Goal: Task Accomplishment & Management: Use online tool/utility

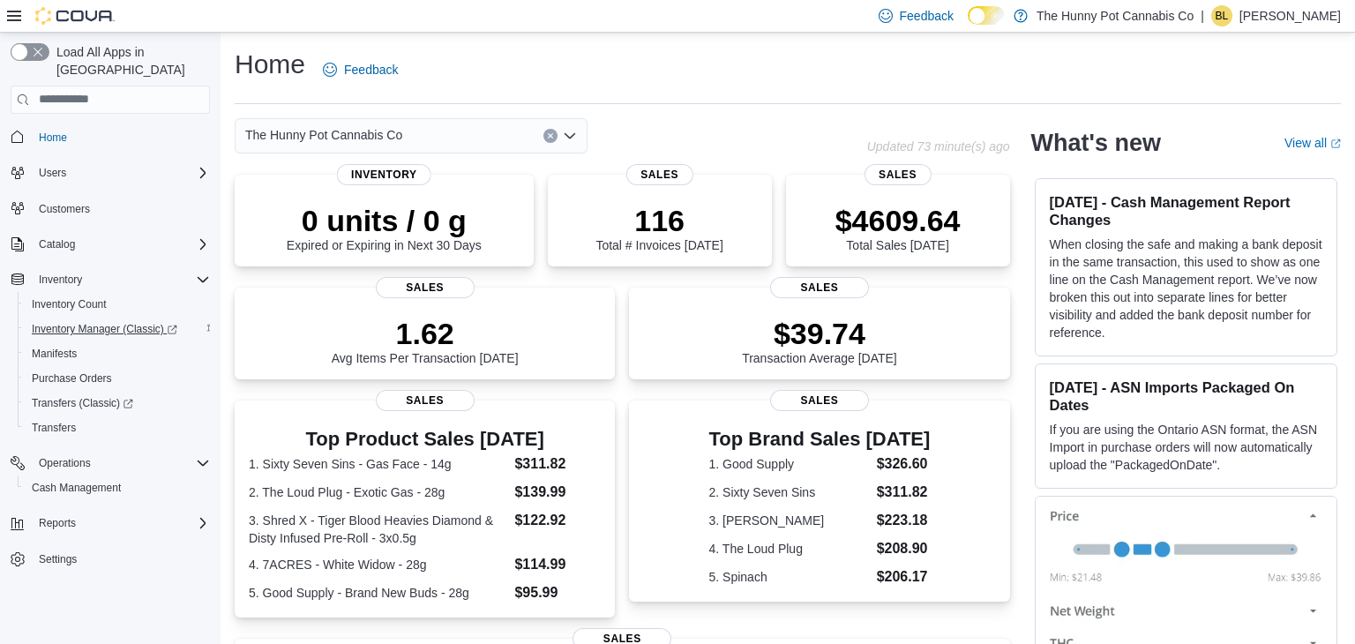
click at [122, 322] on span "Inventory Manager (Classic)" at bounding box center [105, 329] width 146 height 14
click at [84, 481] on span "Cash Management" at bounding box center [76, 488] width 89 height 14
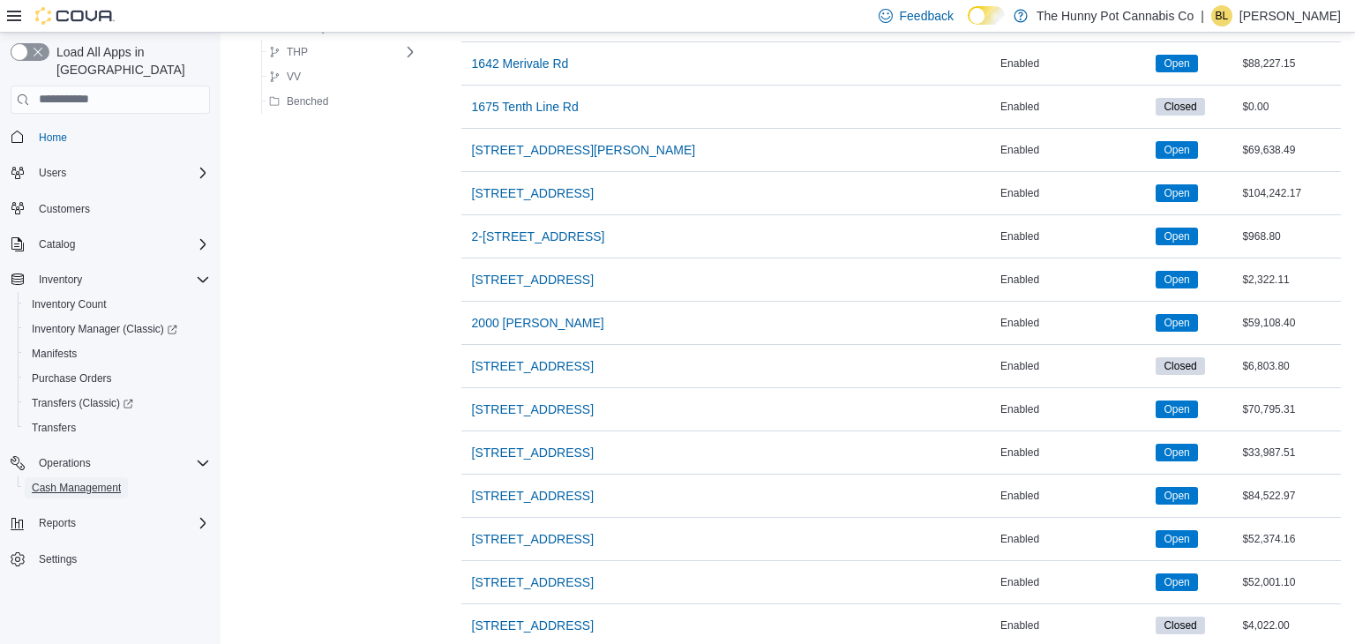
scroll to position [1539, 0]
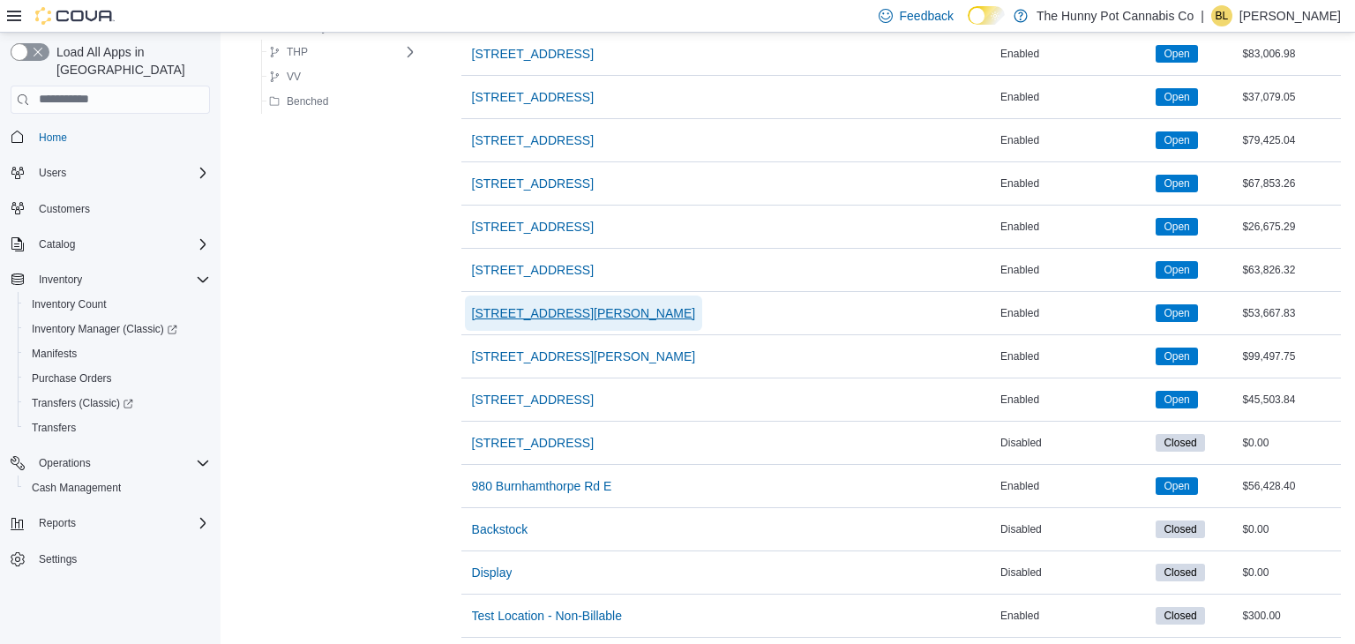
click at [519, 319] on span "[STREET_ADDRESS][PERSON_NAME]" at bounding box center [584, 312] width 224 height 35
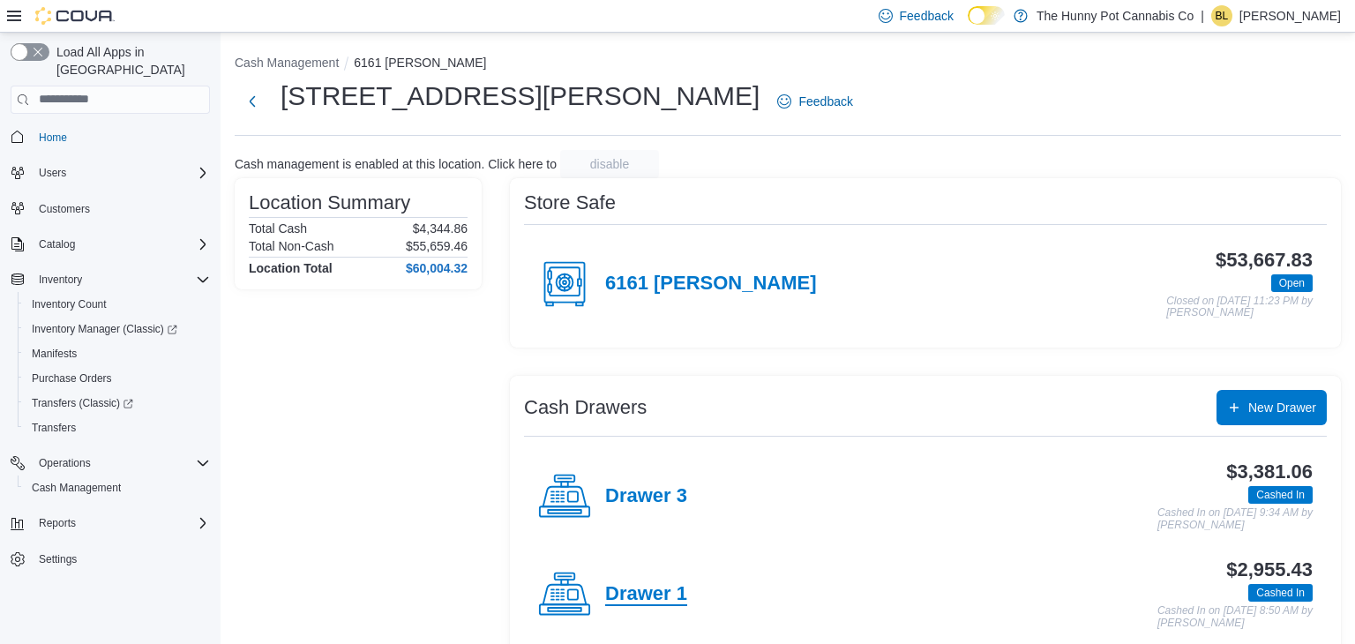
click at [638, 594] on h4 "Drawer 1" at bounding box center [646, 594] width 82 height 23
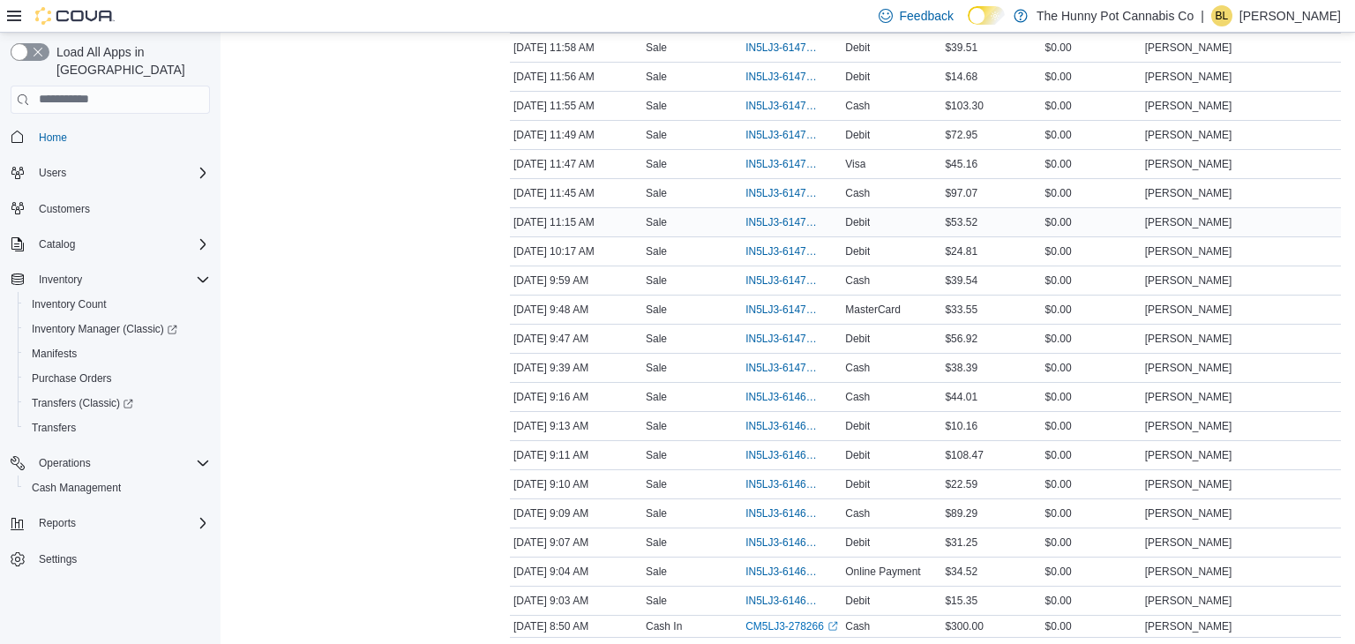
scroll to position [1477, 0]
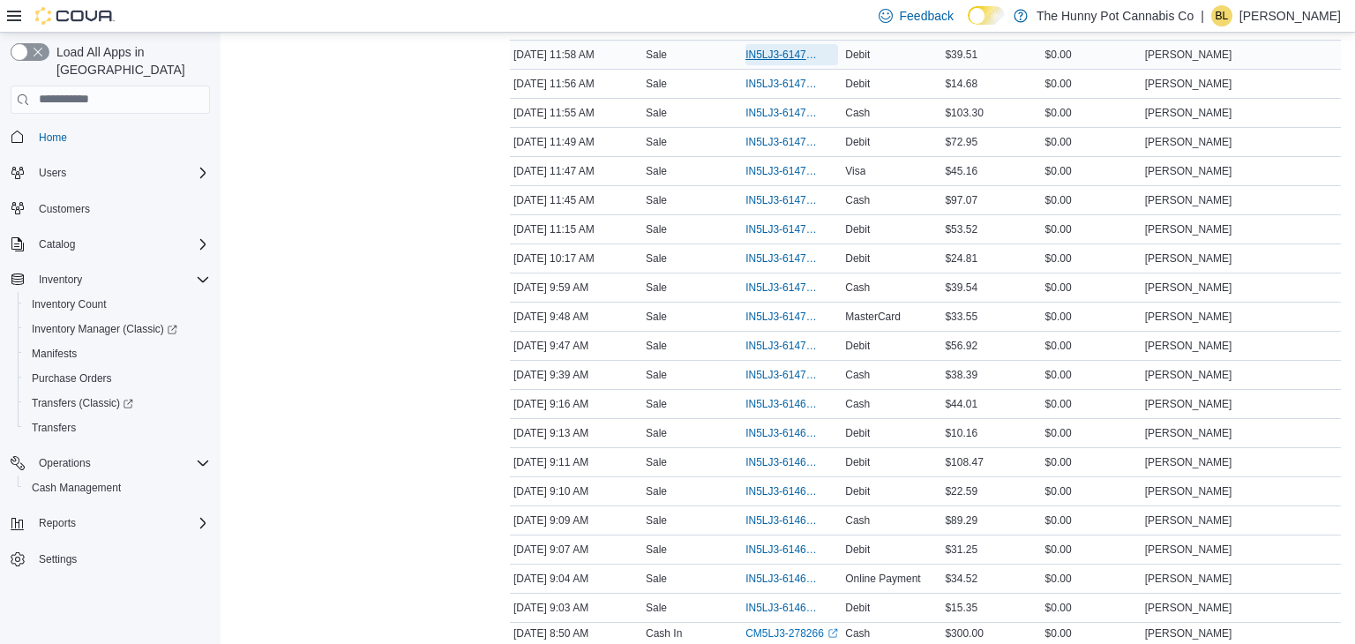
click at [773, 49] on span "IN5LJ3-6147847" at bounding box center [782, 55] width 75 height 14
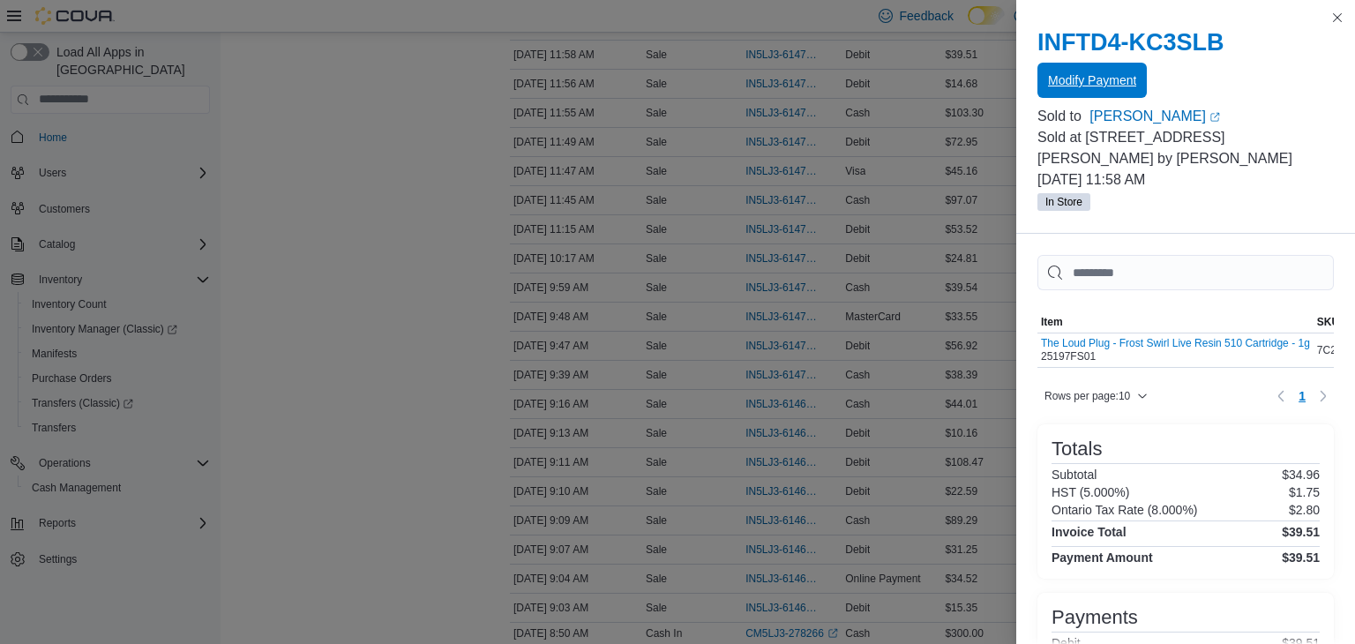
click at [1131, 84] on span "Modify Payment" at bounding box center [1092, 80] width 88 height 18
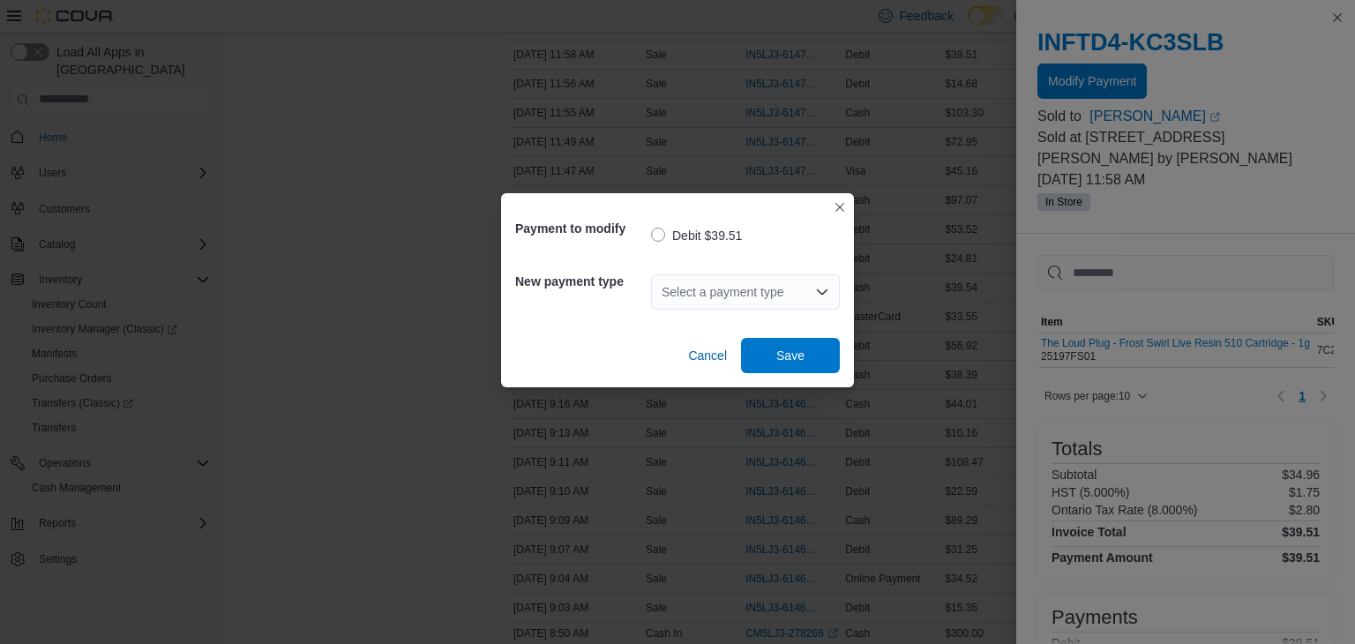
click at [749, 288] on div "Select a payment type" at bounding box center [745, 291] width 189 height 35
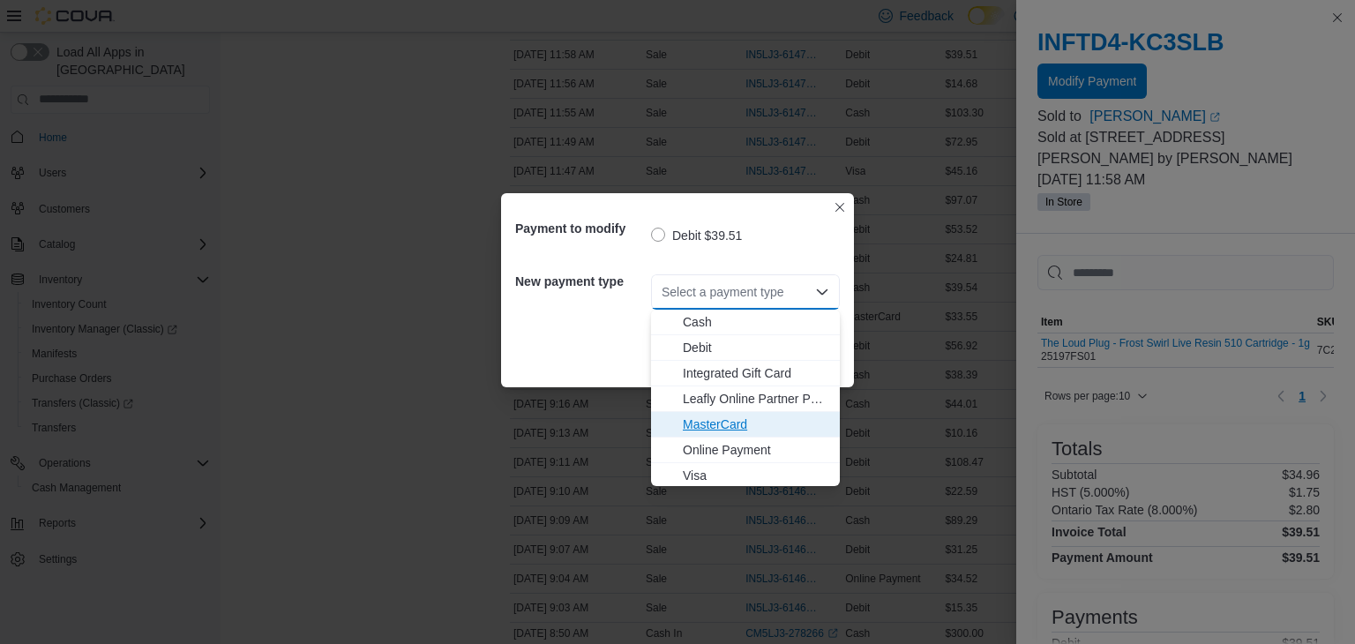
click at [716, 426] on span "MasterCard" at bounding box center [756, 424] width 146 height 18
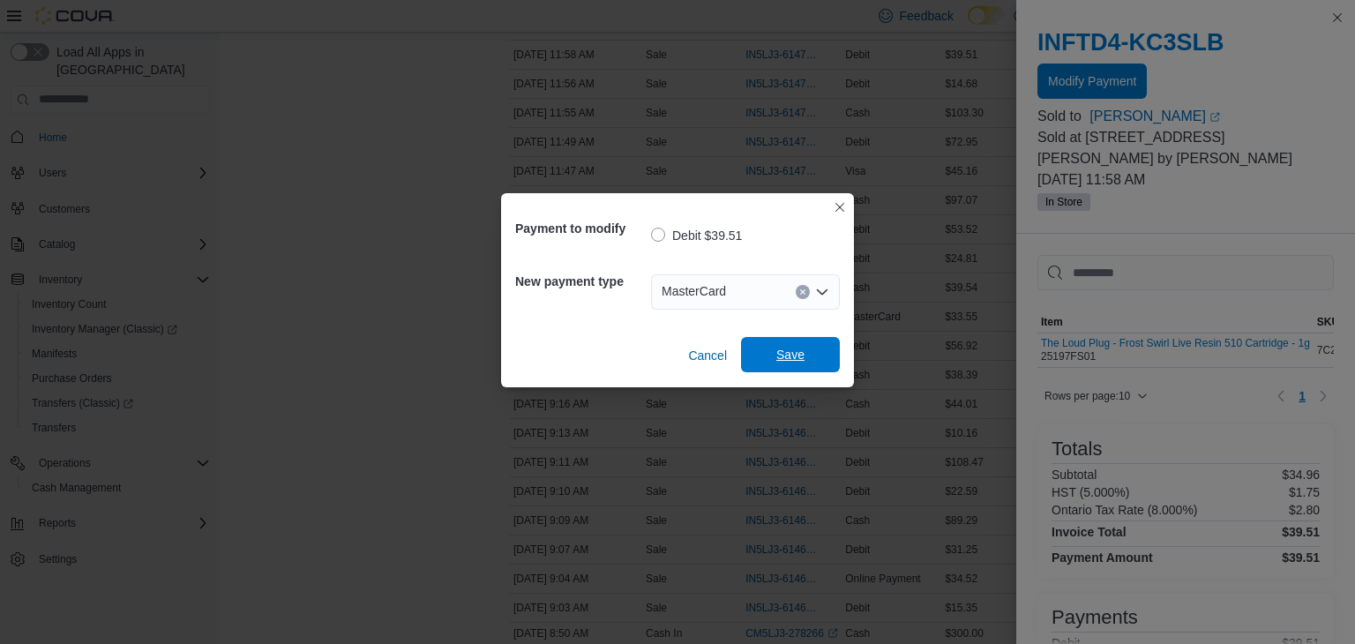
click at [806, 349] on span "Save" at bounding box center [790, 354] width 78 height 35
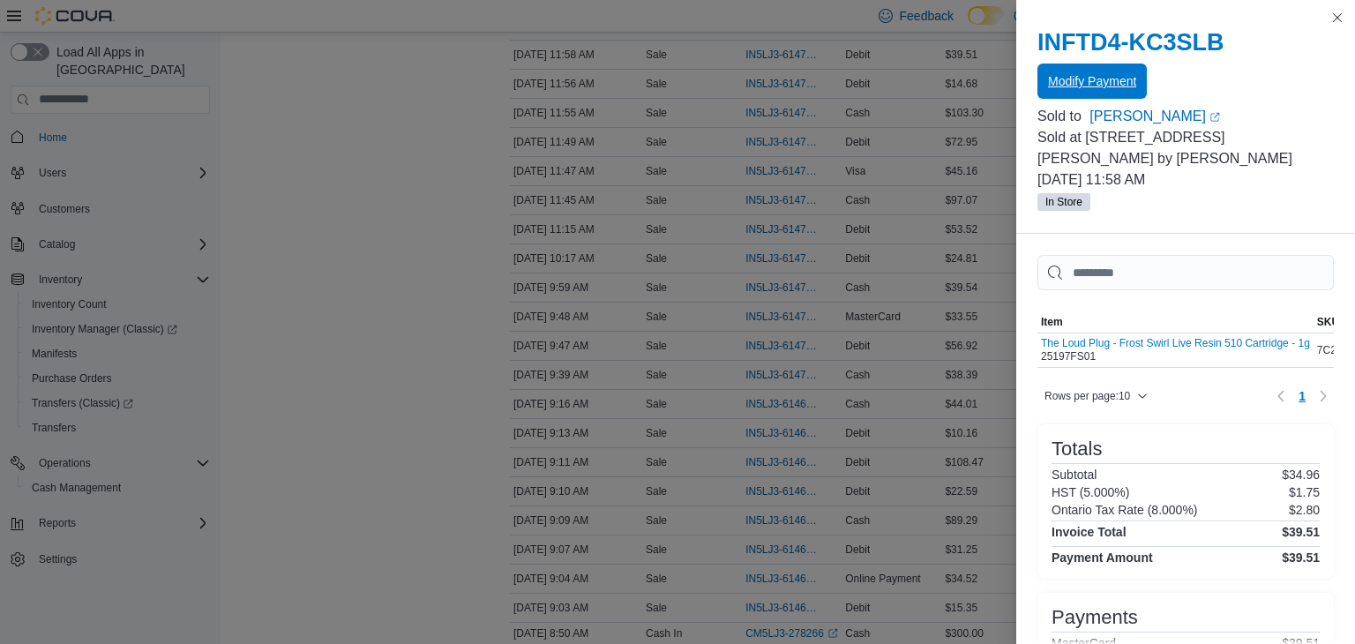
scroll to position [1396, 0]
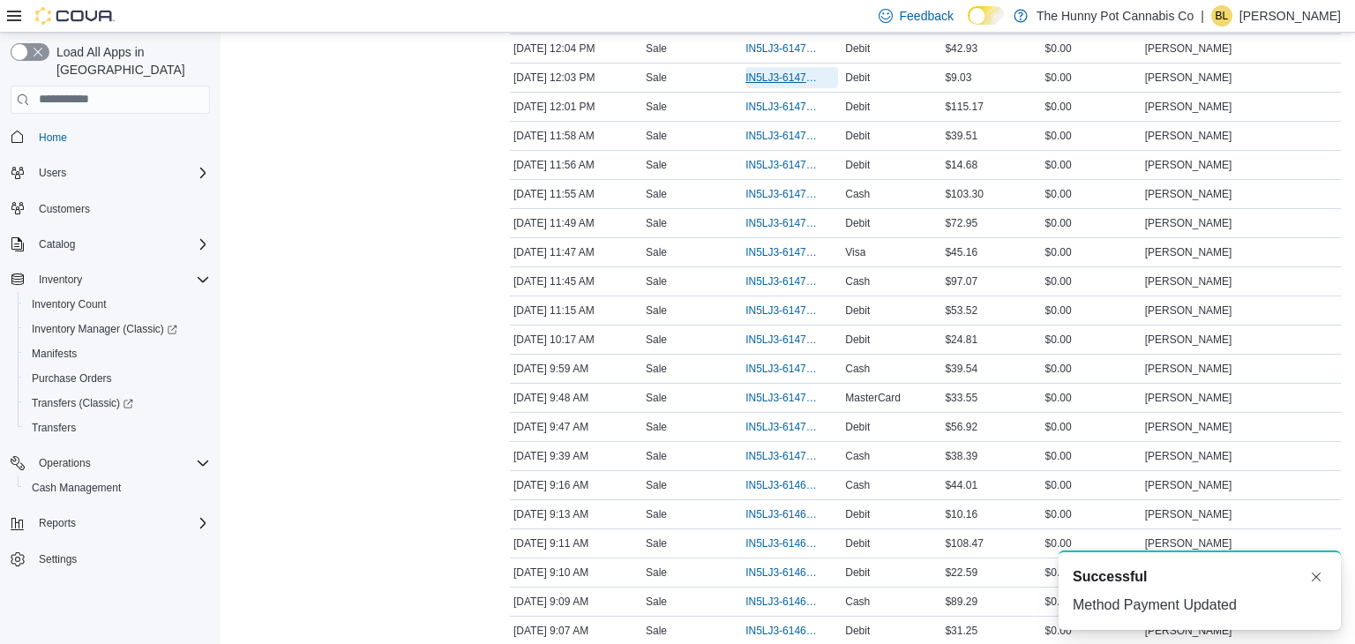
click at [770, 71] on span "IN5LJ3-6147882" at bounding box center [782, 78] width 75 height 14
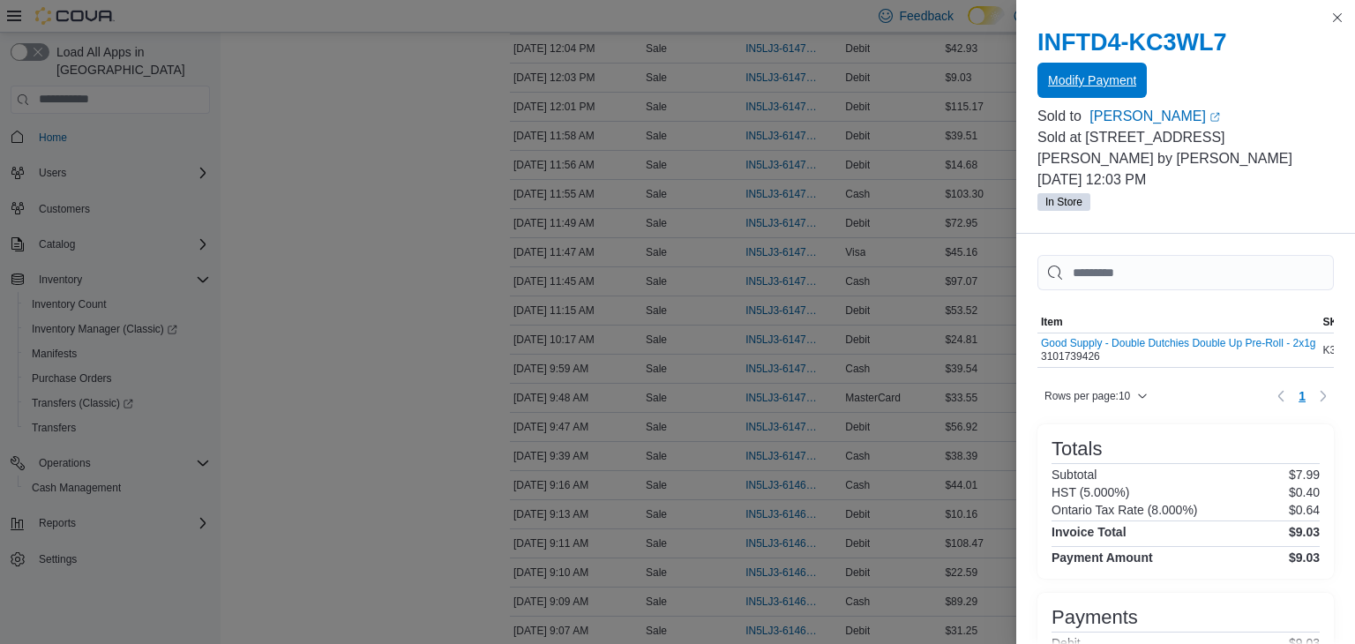
click at [1073, 73] on span "Modify Payment" at bounding box center [1092, 80] width 88 height 18
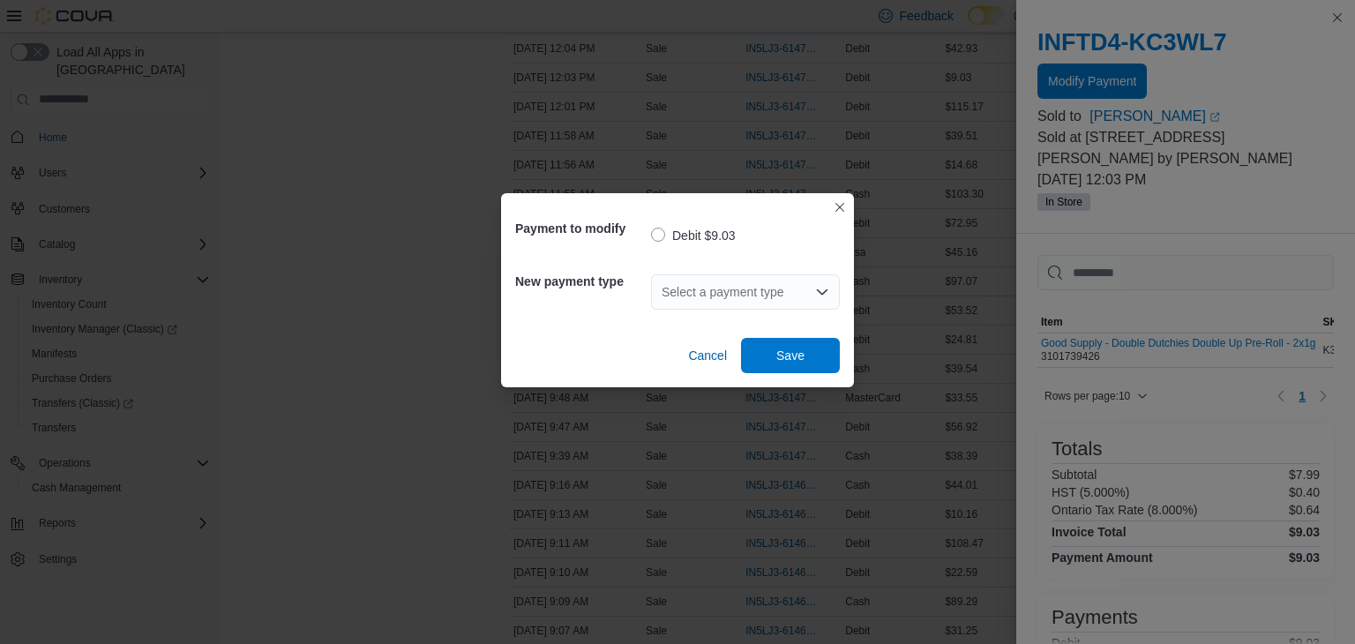
click at [747, 286] on div "Select a payment type" at bounding box center [745, 291] width 189 height 35
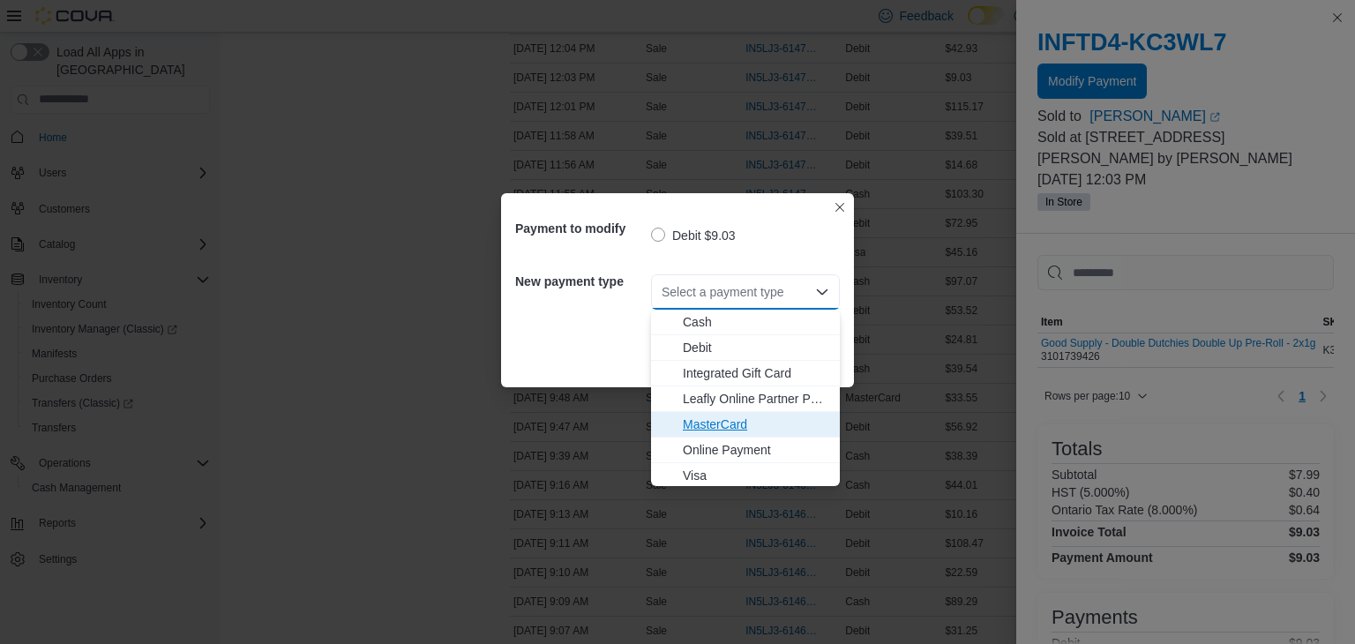
click at [714, 421] on span "MasterCard" at bounding box center [756, 424] width 146 height 18
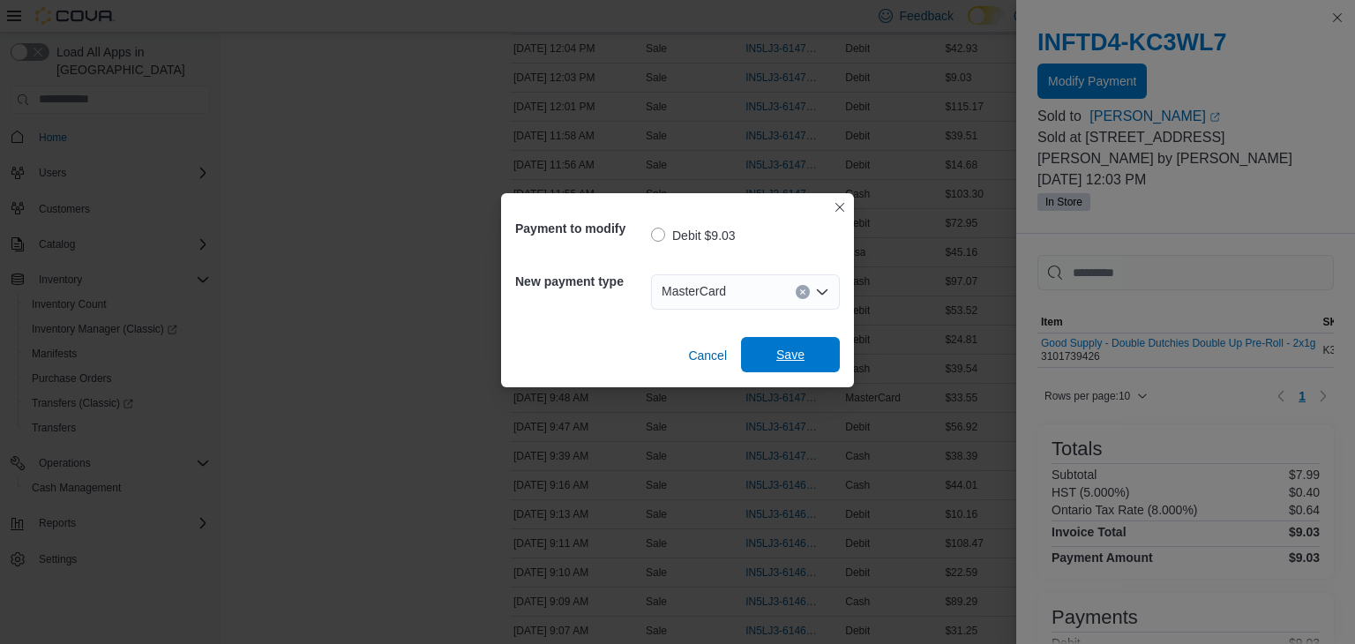
click at [783, 356] on span "Save" at bounding box center [790, 355] width 28 height 18
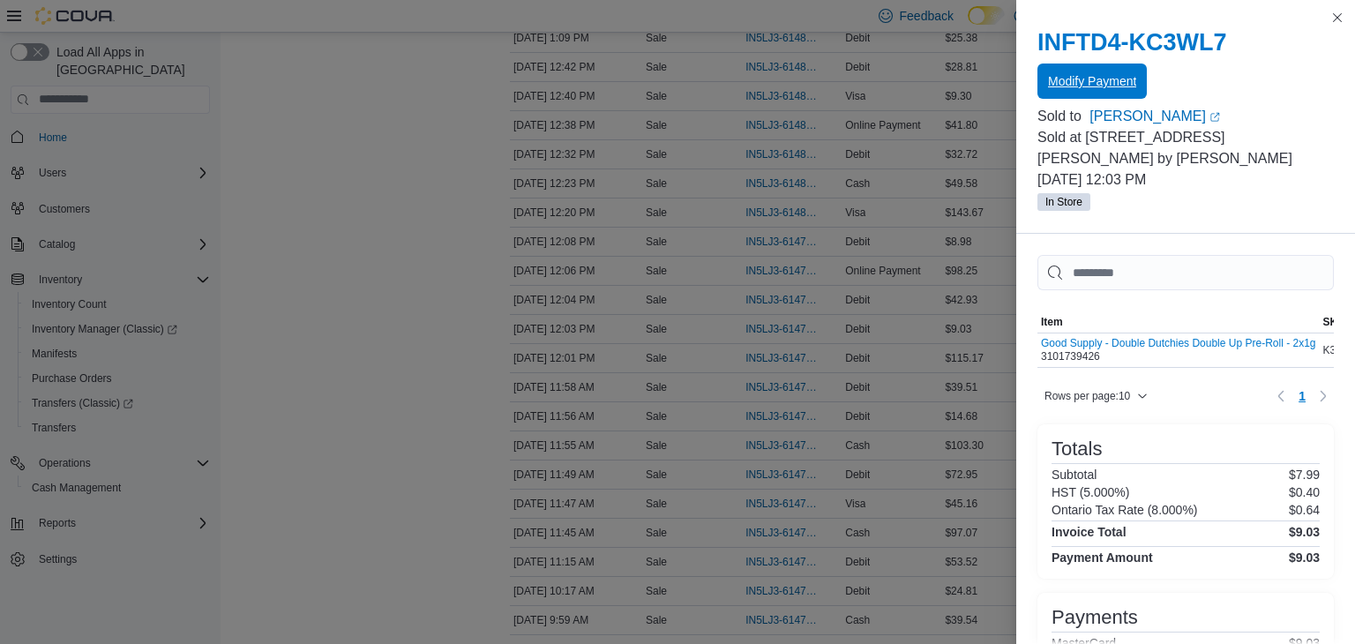
scroll to position [1128, 0]
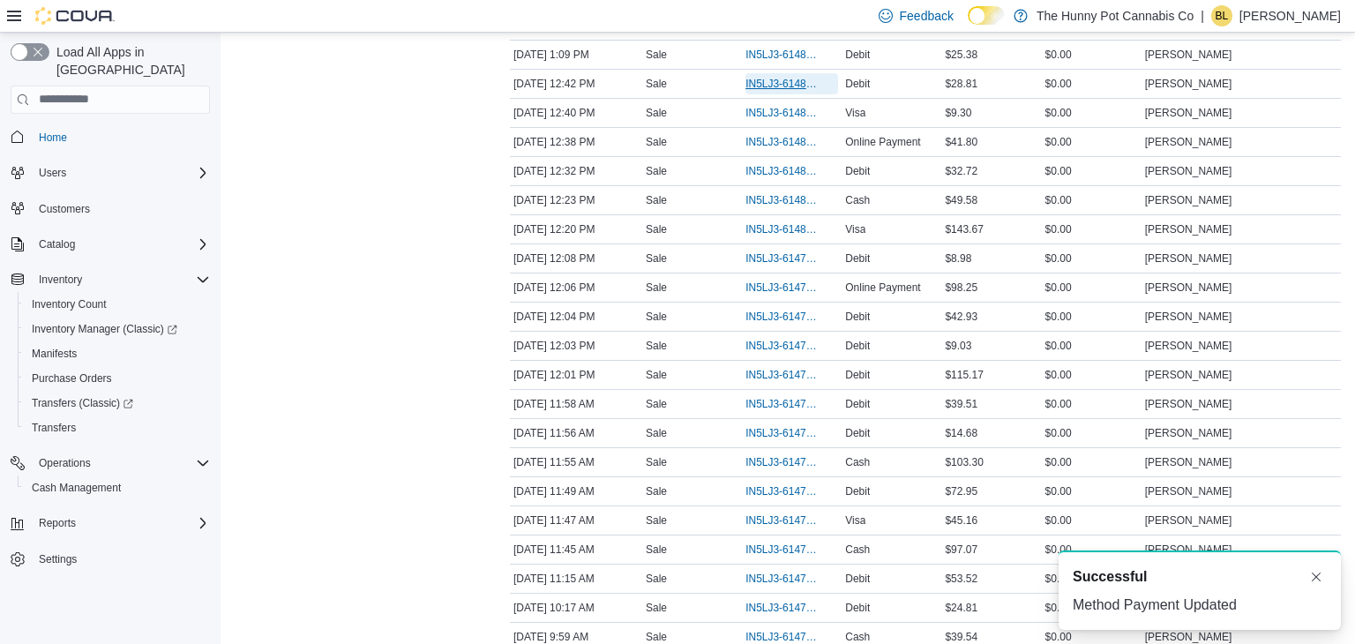
click at [769, 78] on span "IN5LJ3-6148175" at bounding box center [782, 84] width 75 height 14
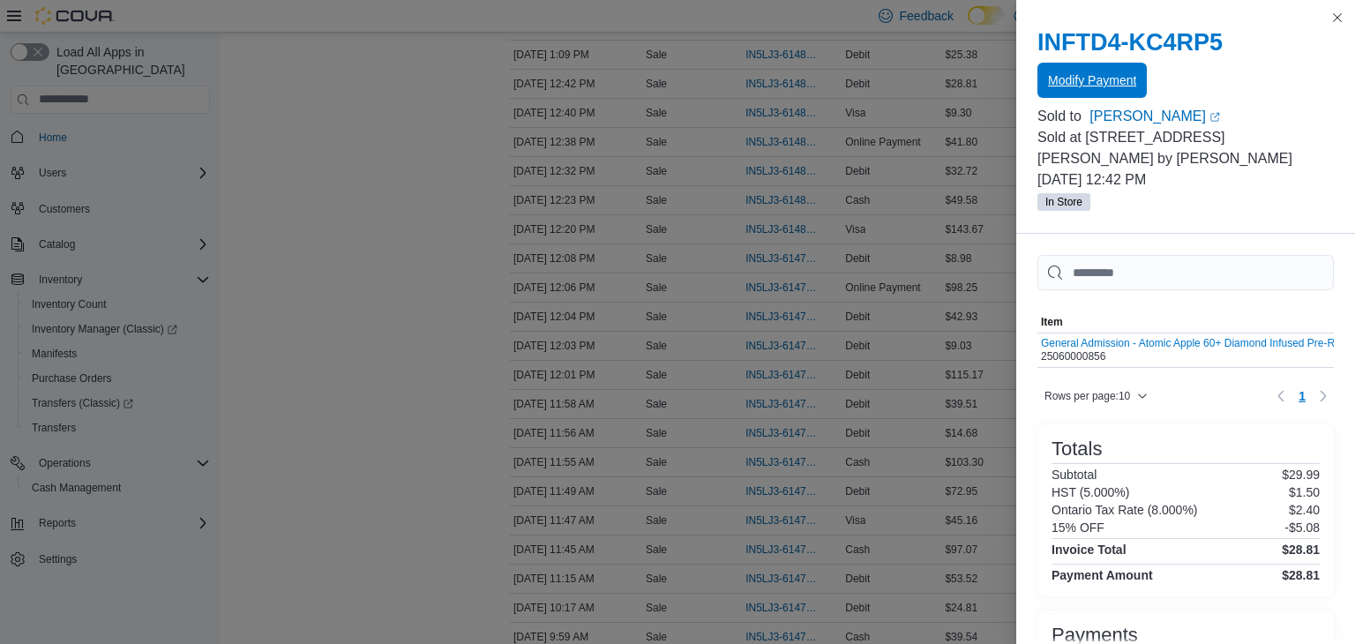
click at [1075, 87] on span "Modify Payment" at bounding box center [1092, 80] width 88 height 18
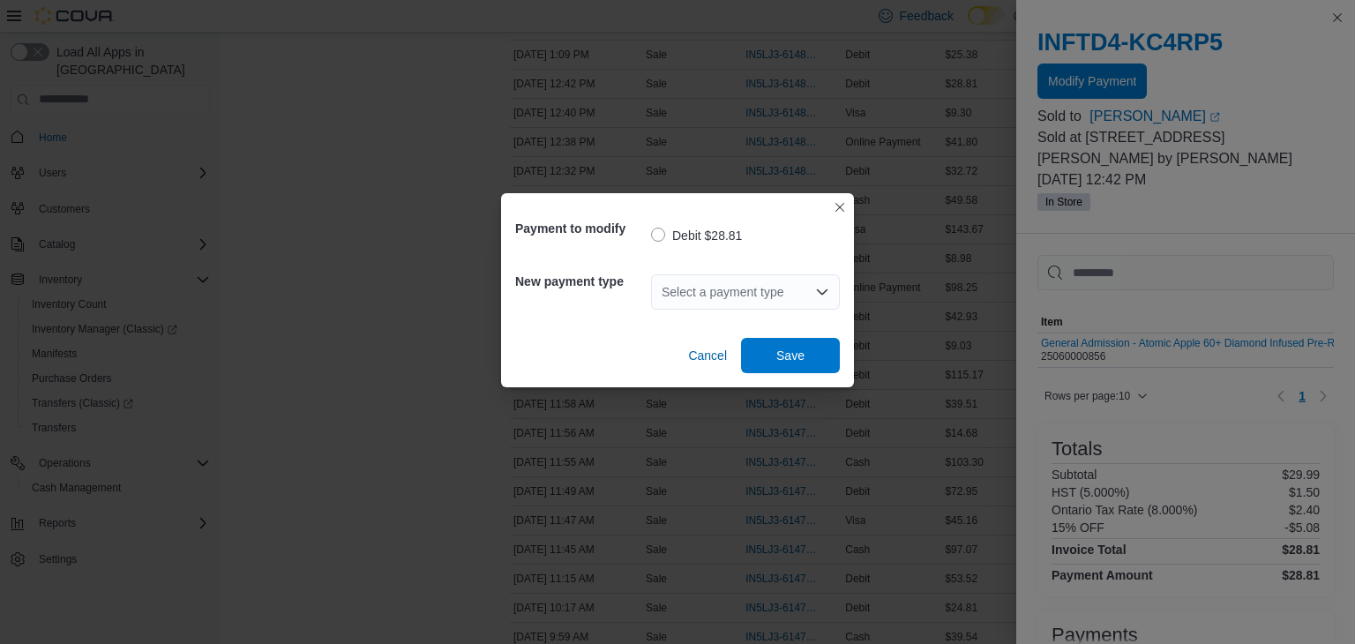
click at [732, 290] on div "Select a payment type" at bounding box center [745, 291] width 189 height 35
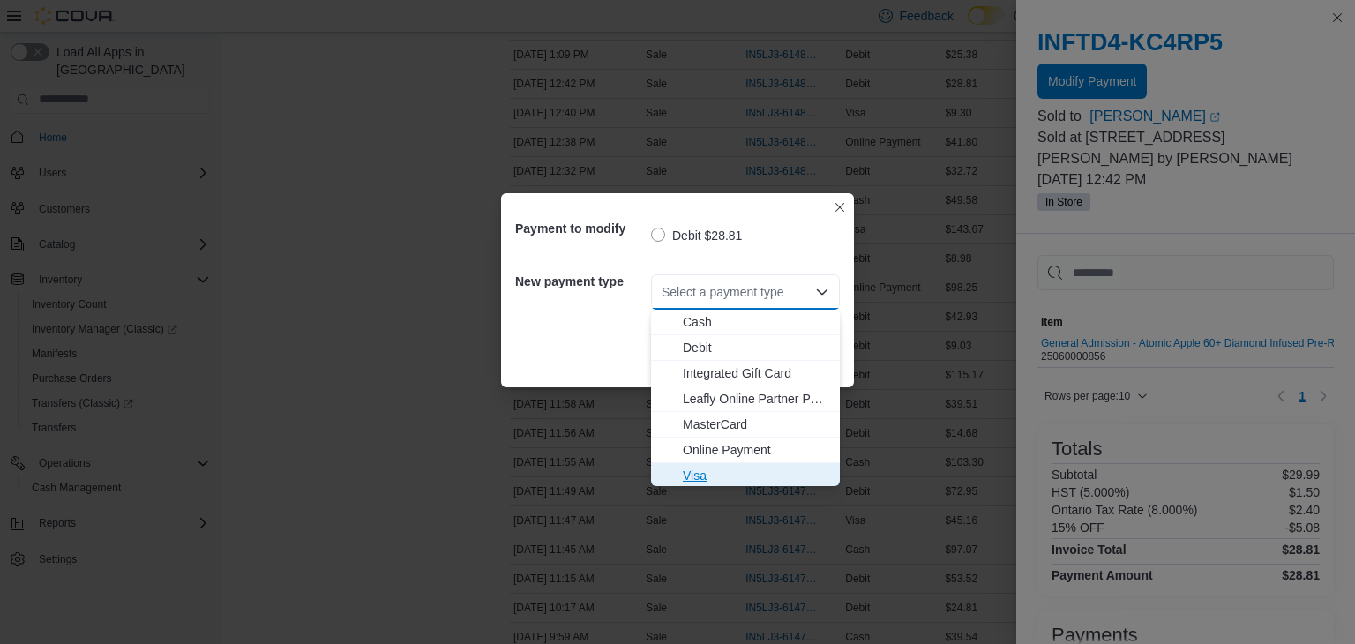
click at [701, 480] on span "Visa" at bounding box center [756, 476] width 146 height 18
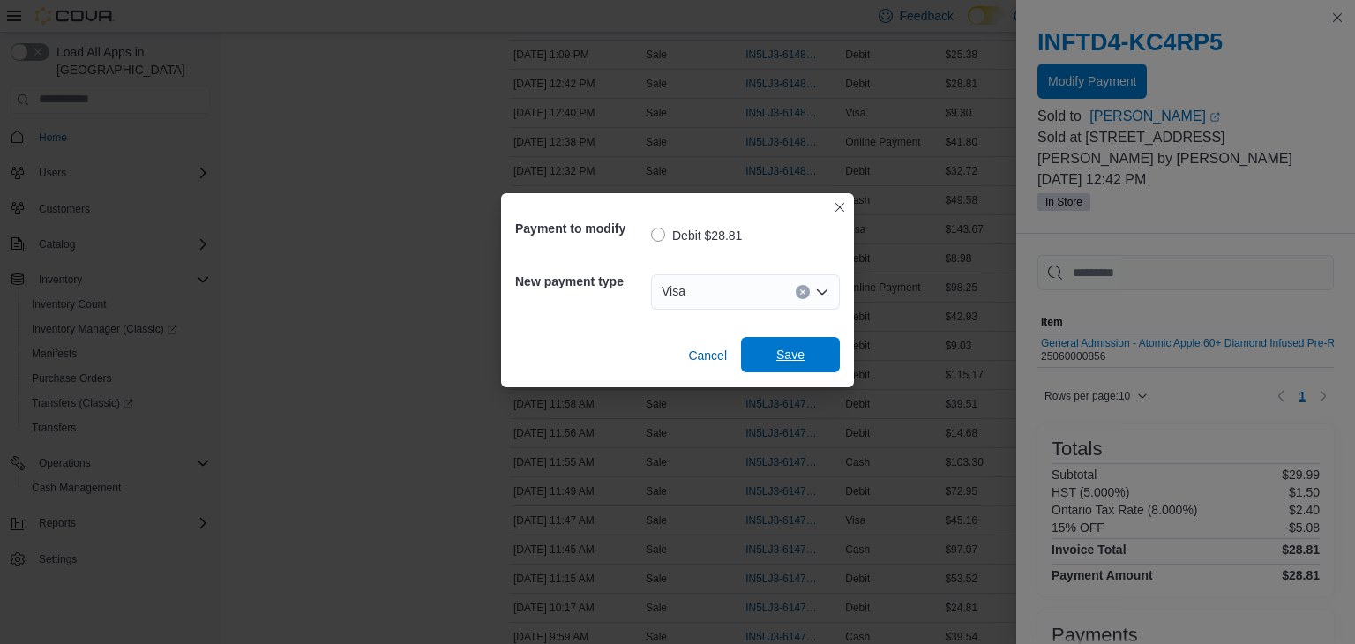
click at [791, 354] on span "Save" at bounding box center [790, 355] width 28 height 18
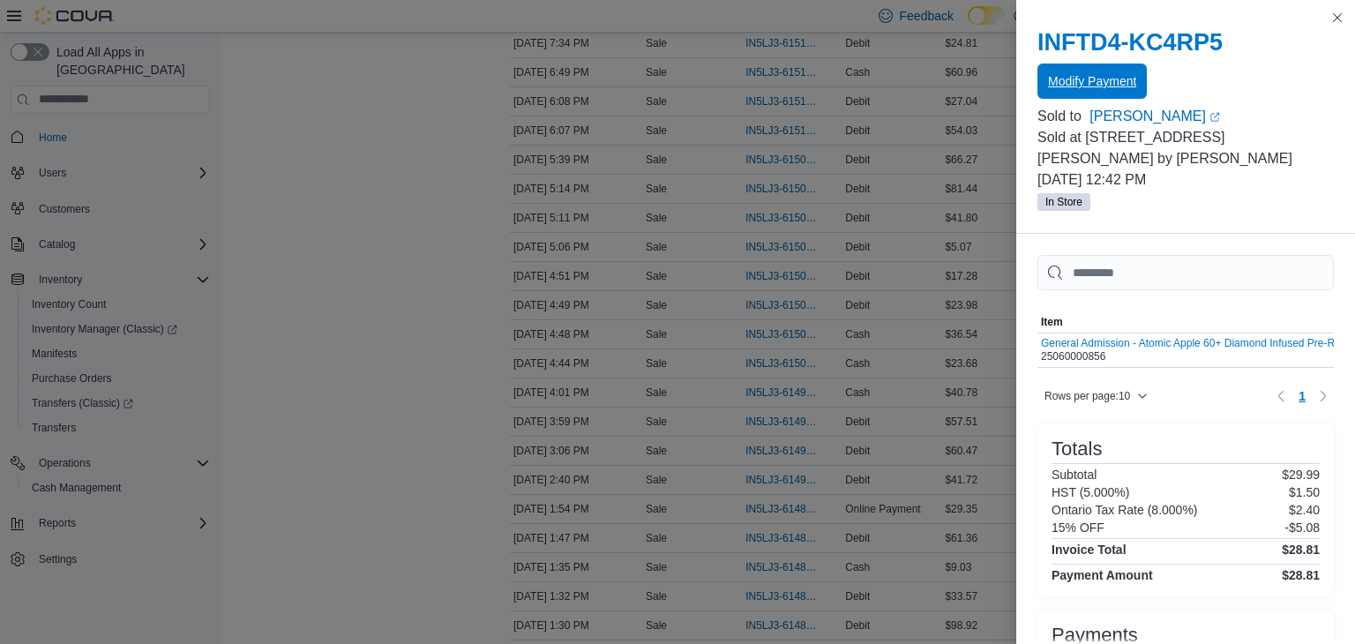
scroll to position [473, 0]
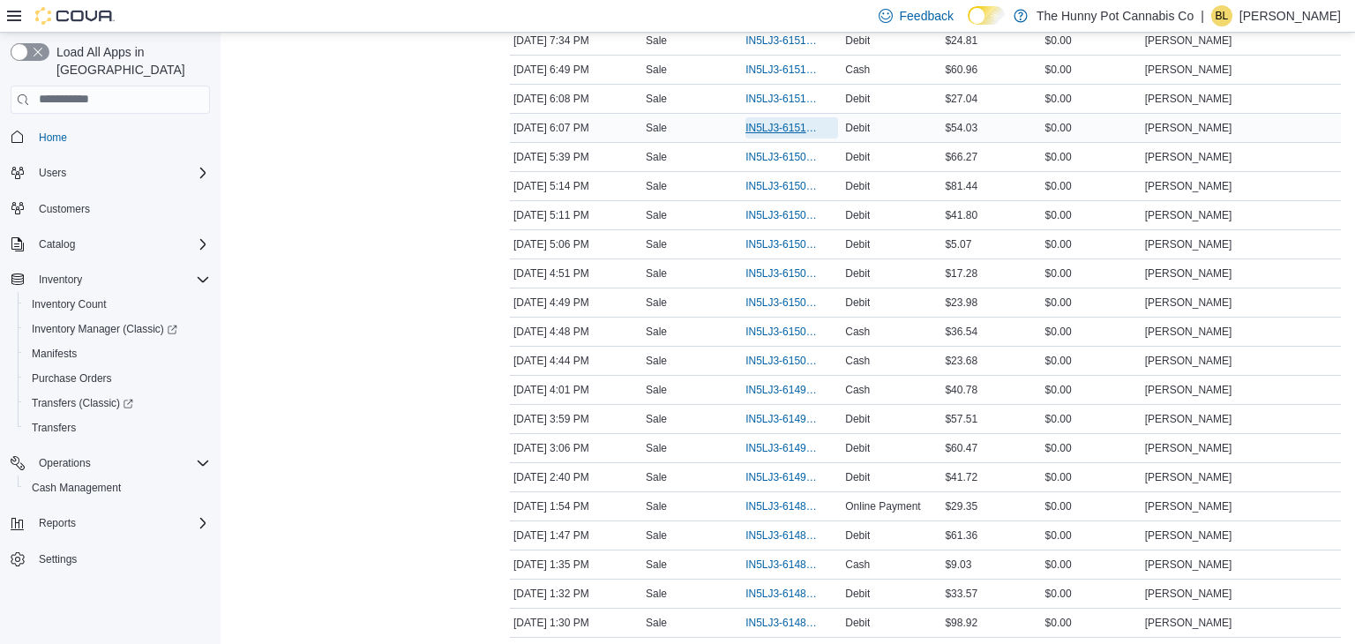
click at [797, 127] on span "IN5LJ3-6151120" at bounding box center [782, 128] width 75 height 14
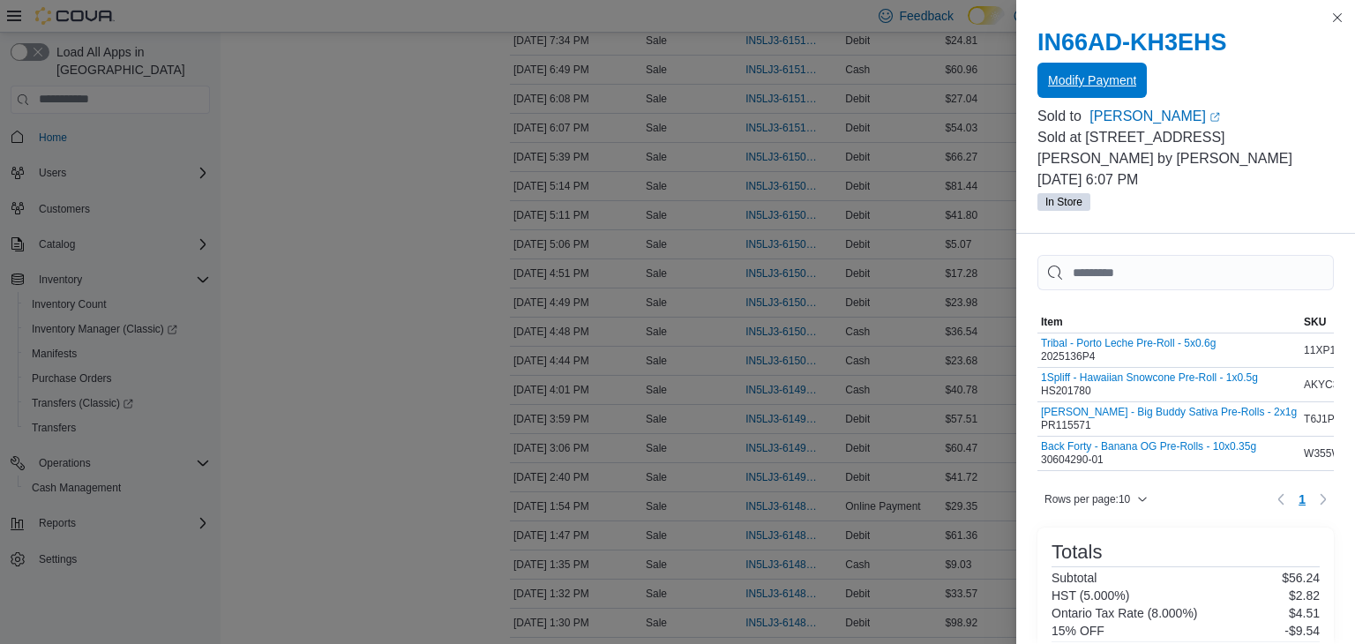
click at [1089, 75] on span "Modify Payment" at bounding box center [1092, 80] width 88 height 18
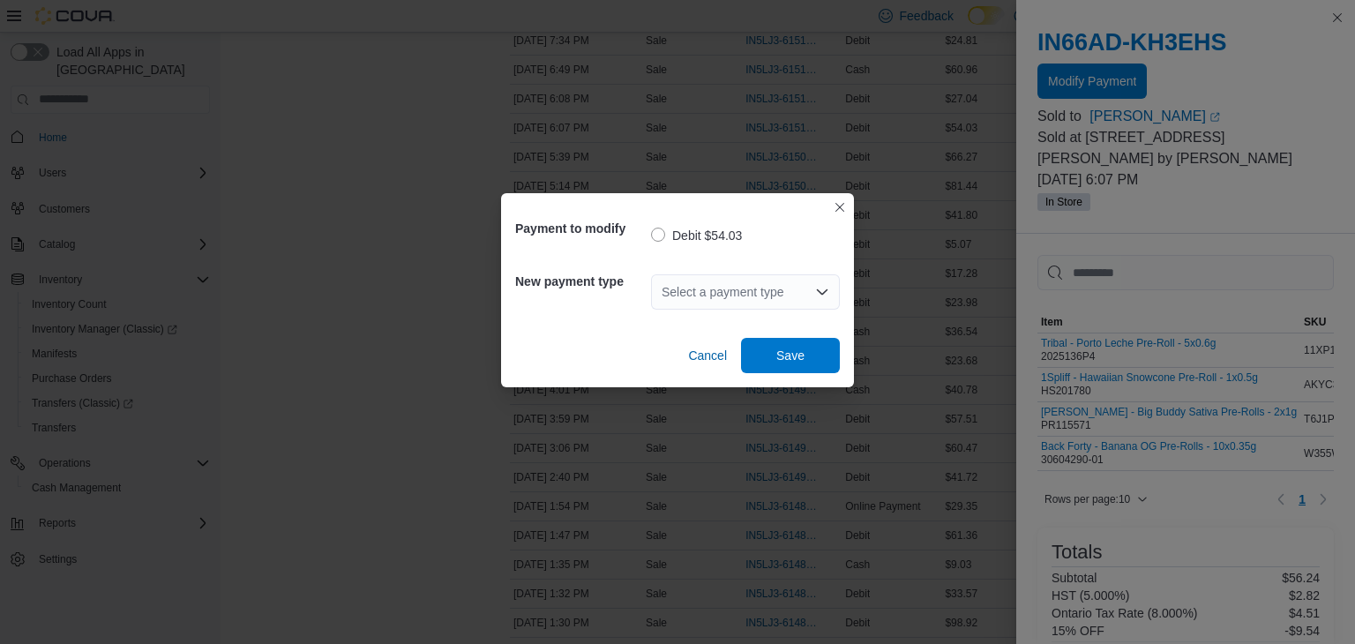
click at [735, 289] on div "Select a payment type" at bounding box center [745, 291] width 189 height 35
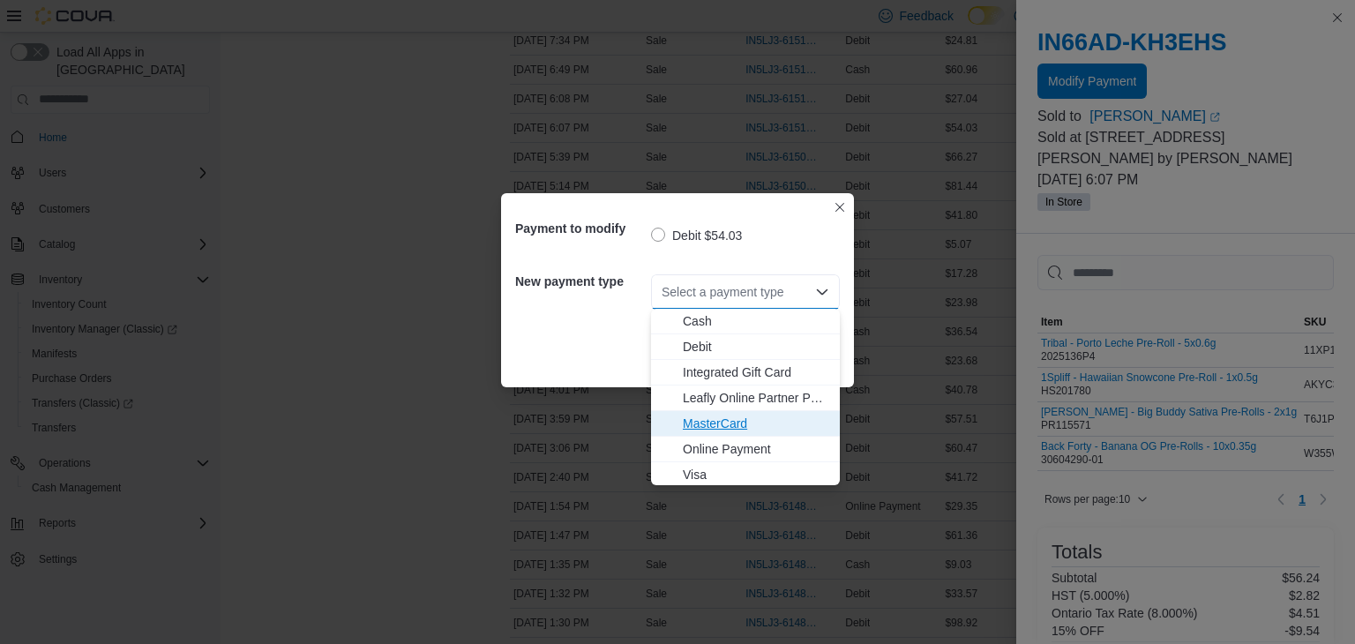
click at [716, 423] on span "MasterCard" at bounding box center [756, 424] width 146 height 18
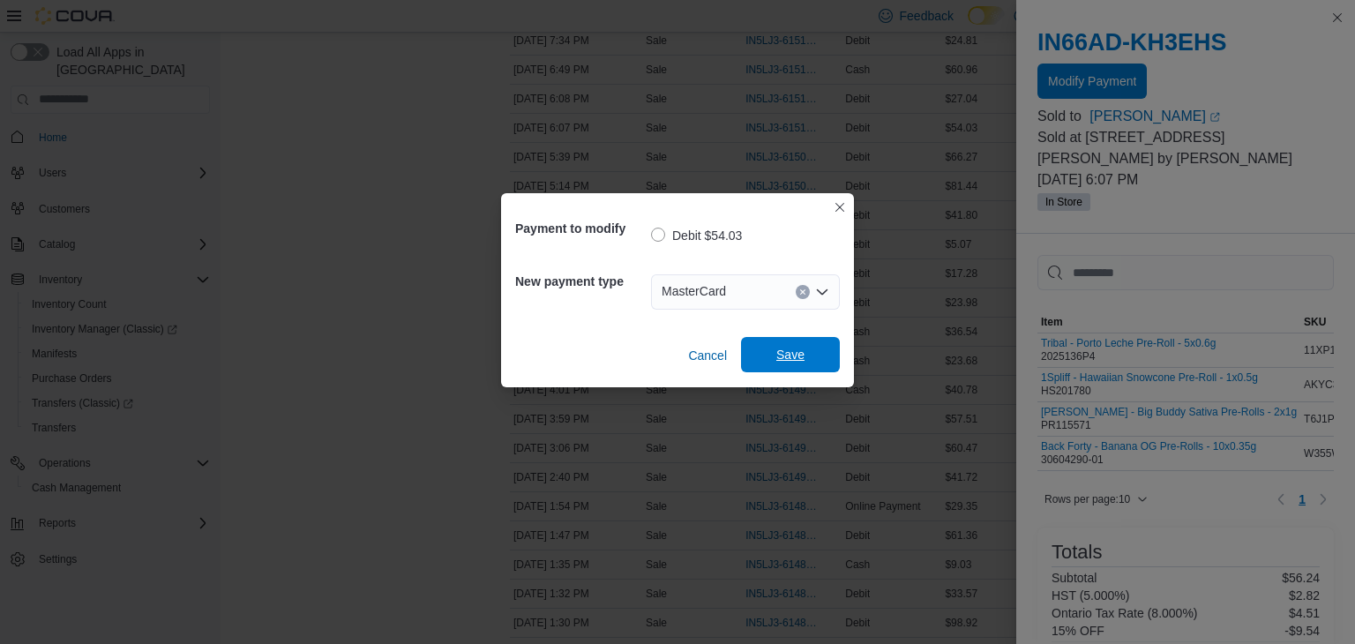
click at [769, 365] on span "Save" at bounding box center [790, 354] width 78 height 35
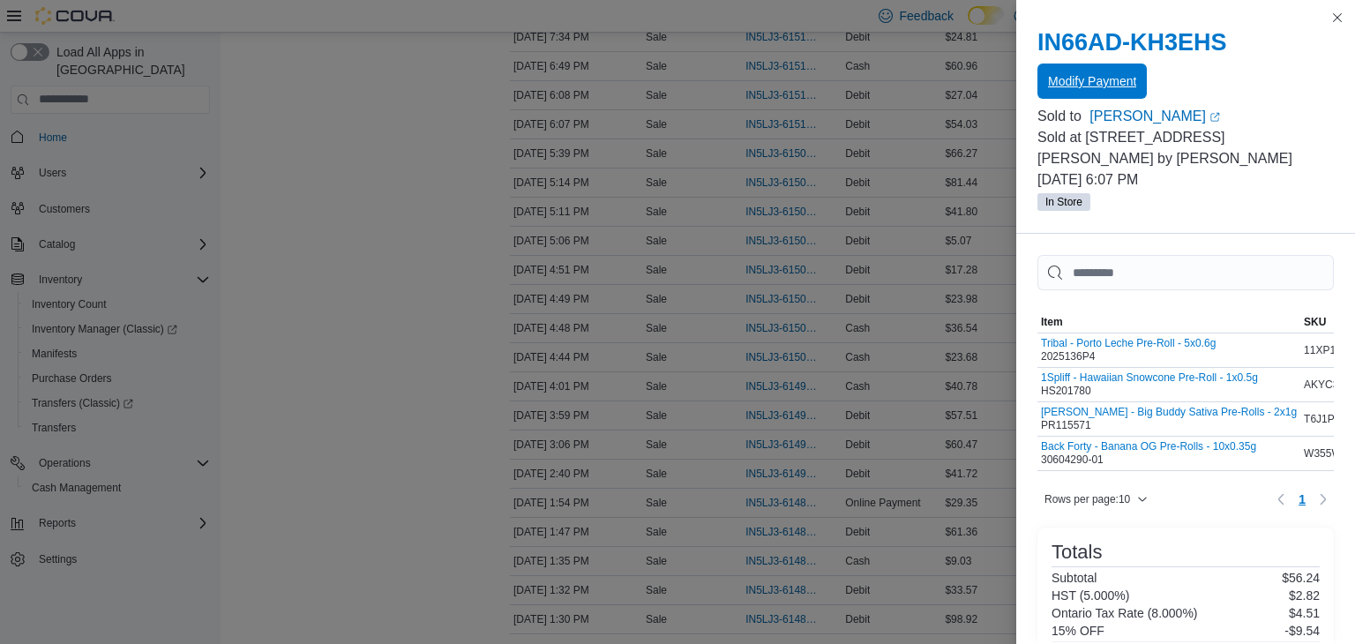
scroll to position [508, 0]
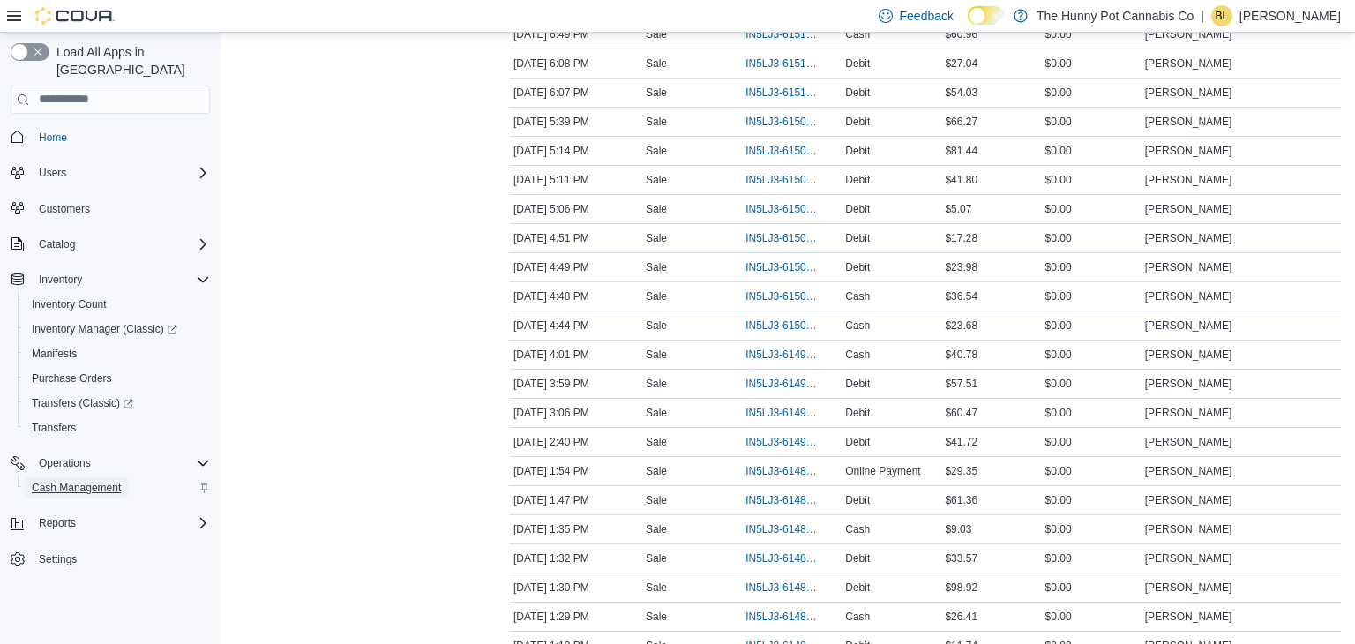
click at [80, 481] on span "Cash Management" at bounding box center [76, 488] width 89 height 14
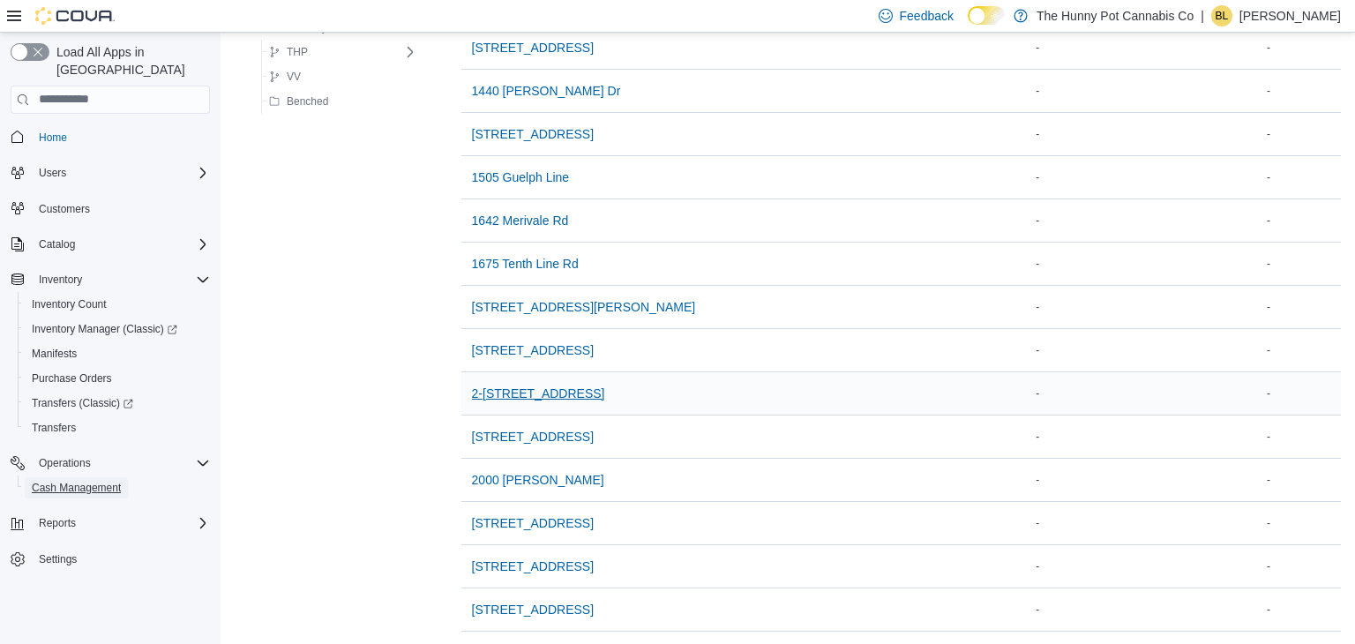
scroll to position [1539, 0]
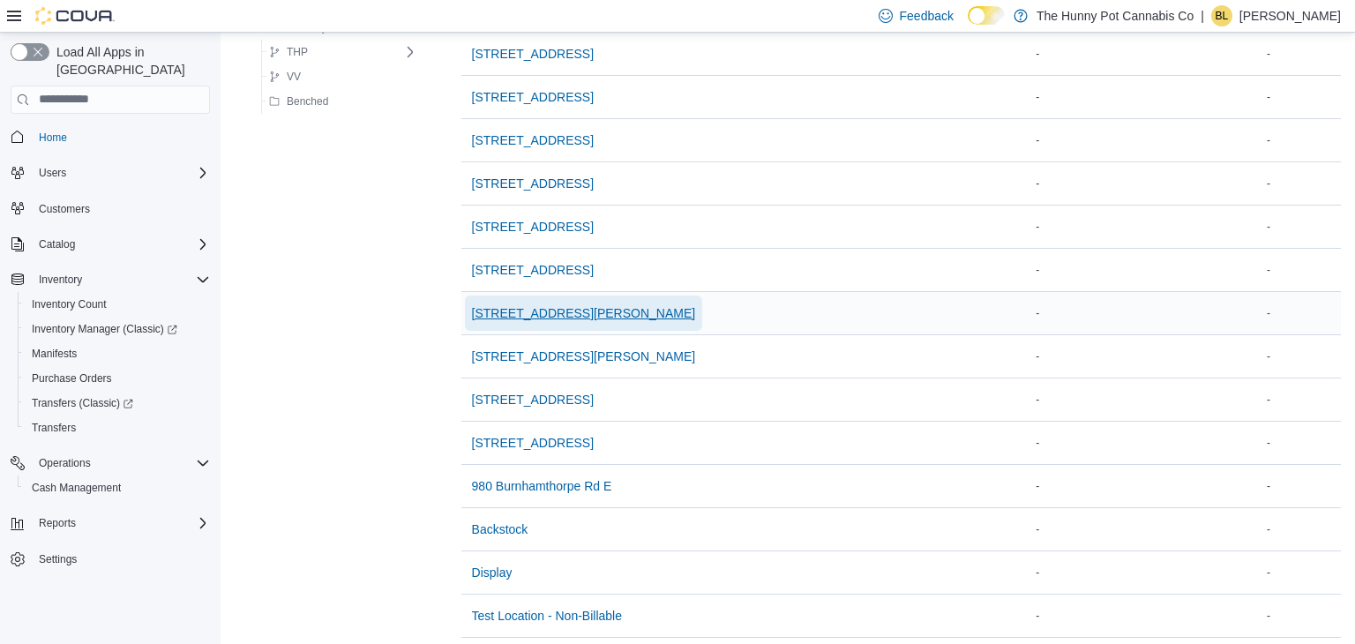
click at [569, 306] on span "[STREET_ADDRESS][PERSON_NAME]" at bounding box center [584, 313] width 224 height 18
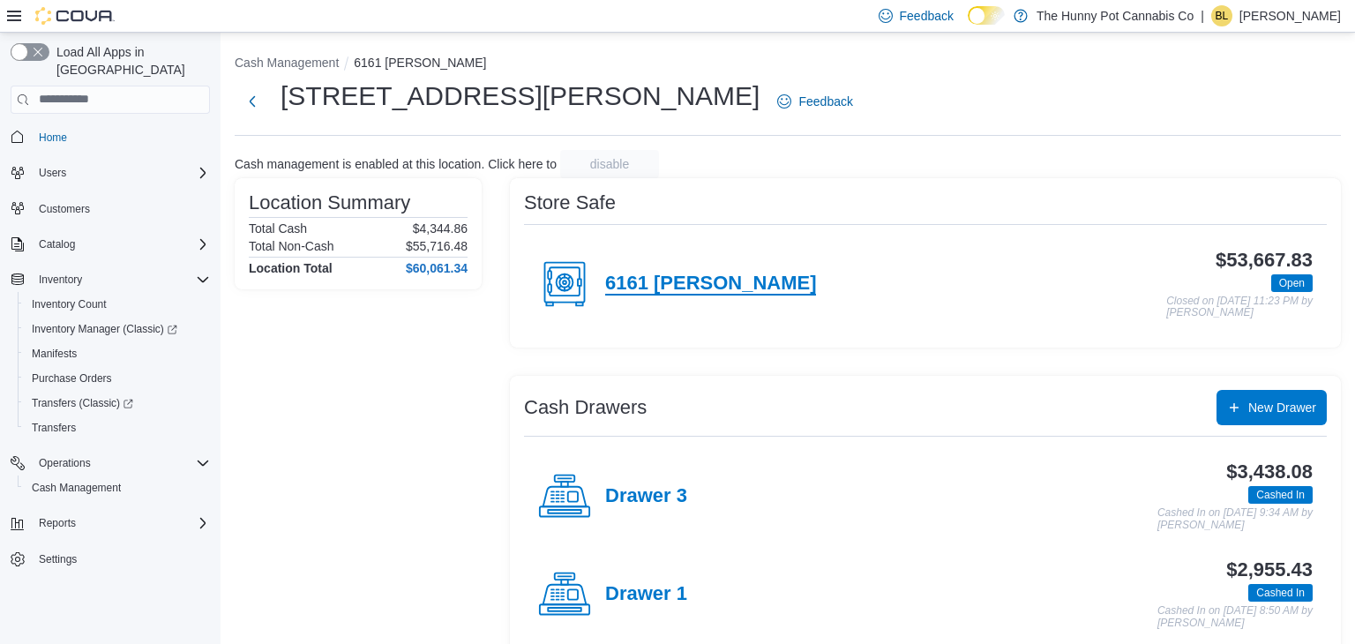
click at [651, 282] on h4 "6161 [PERSON_NAME]" at bounding box center [710, 284] width 211 height 23
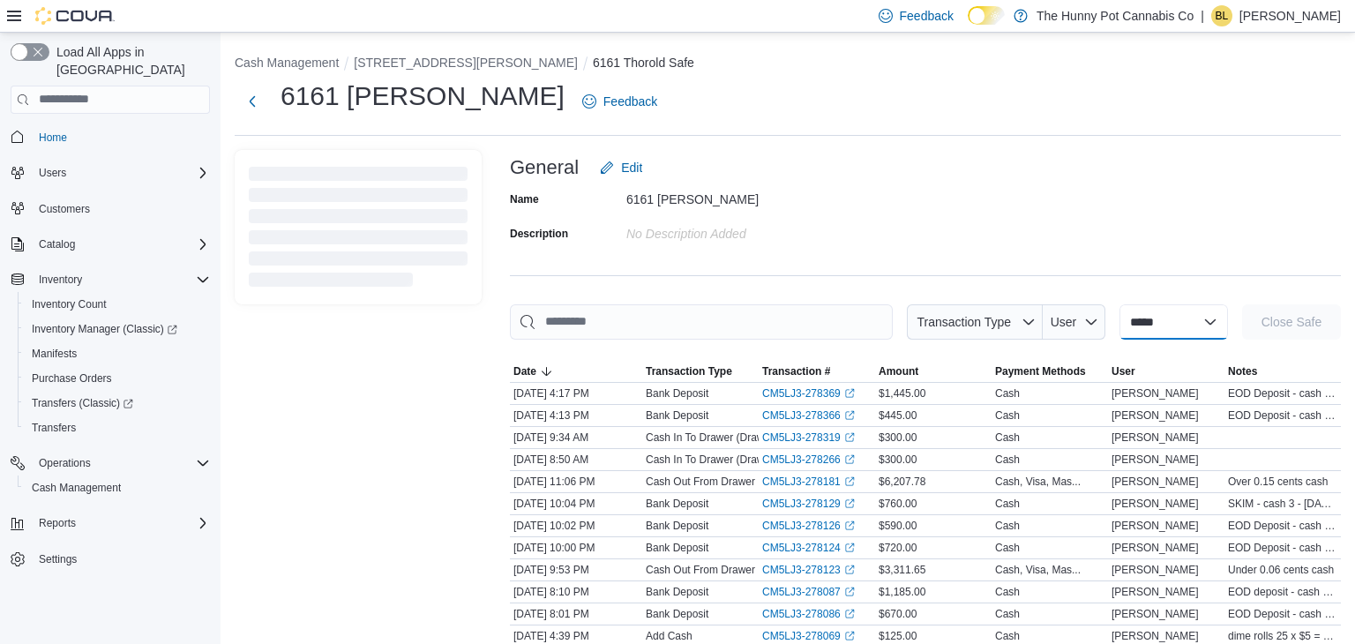
click at [1136, 325] on select "**********" at bounding box center [1173, 321] width 108 height 35
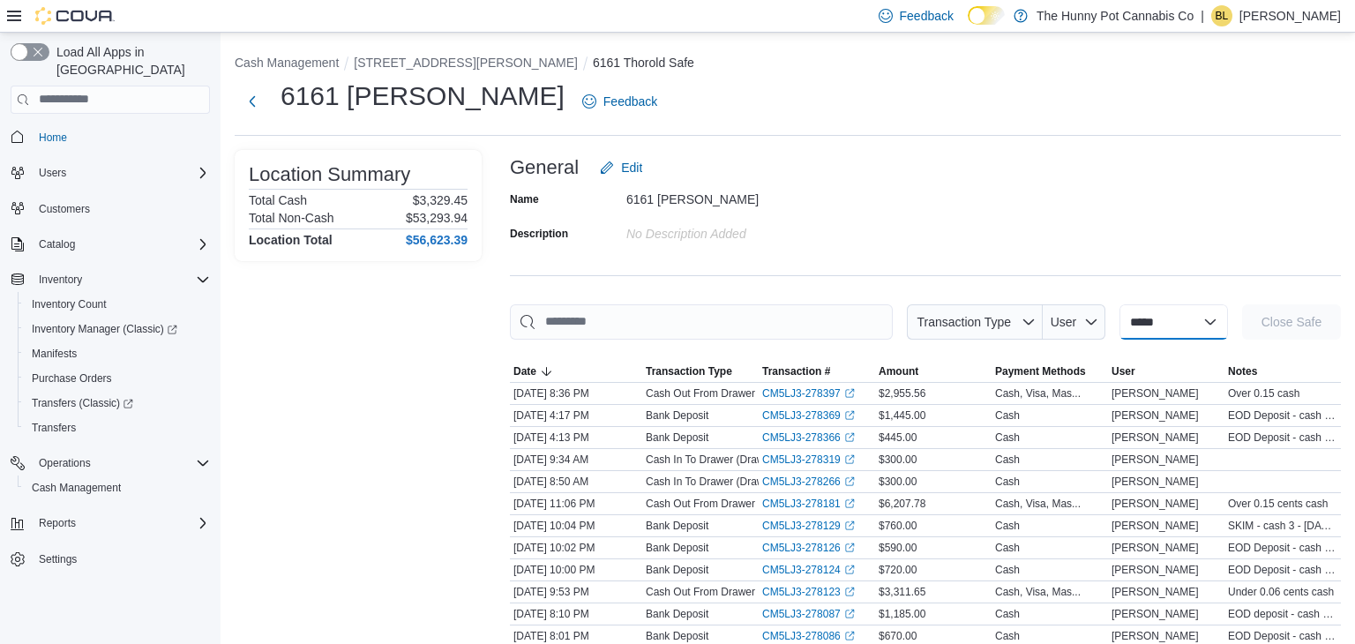
select select "**********"
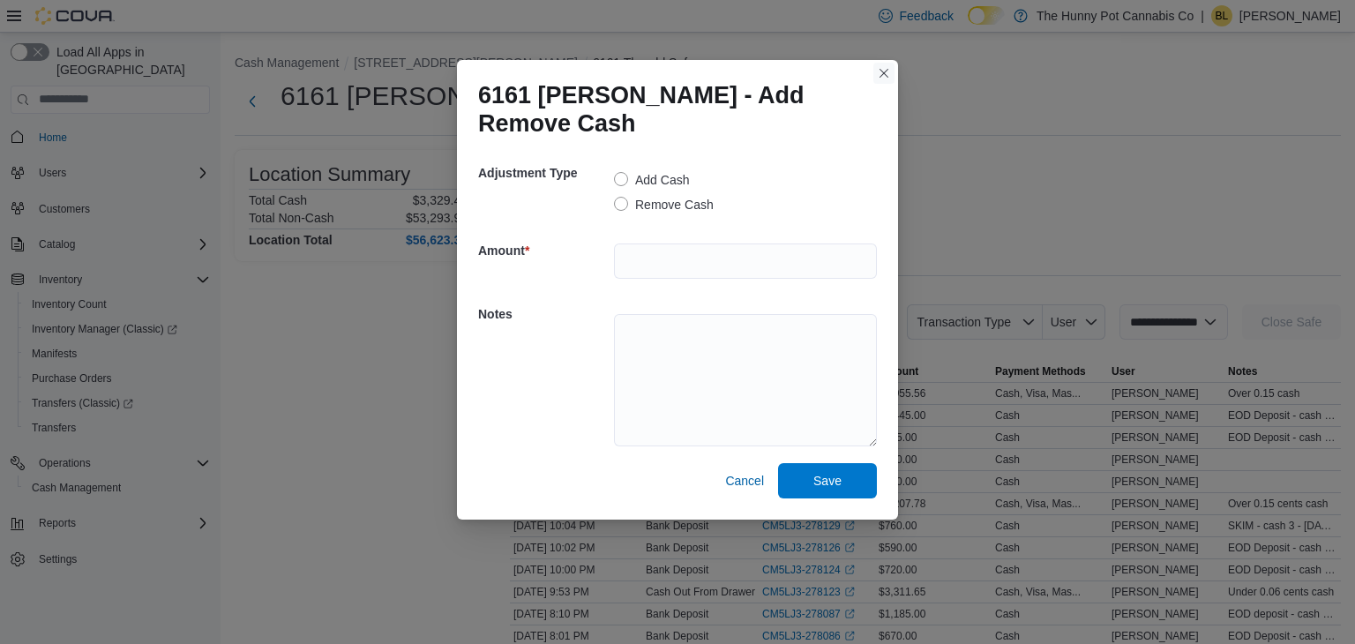
click at [882, 84] on button "Closes this modal window" at bounding box center [883, 73] width 21 height 21
select select
